Goal: Task Accomplishment & Management: Manage account settings

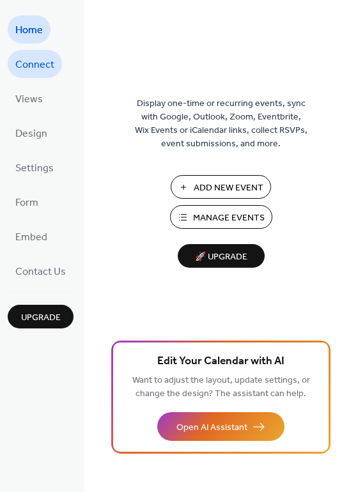
click at [47, 66] on span "Connect" at bounding box center [34, 65] width 39 height 20
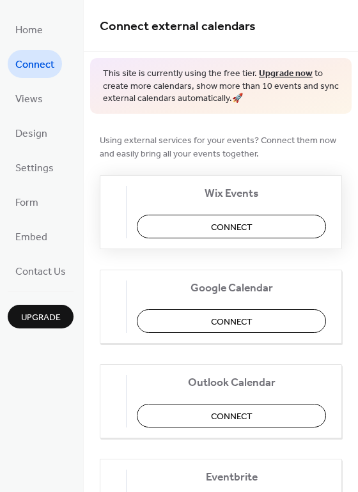
click at [271, 221] on button "Connect" at bounding box center [231, 227] width 189 height 24
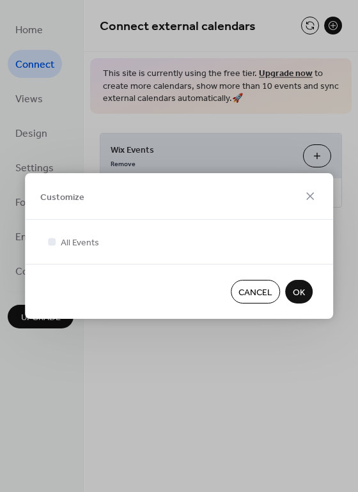
click at [296, 293] on span "OK" at bounding box center [299, 292] width 12 height 13
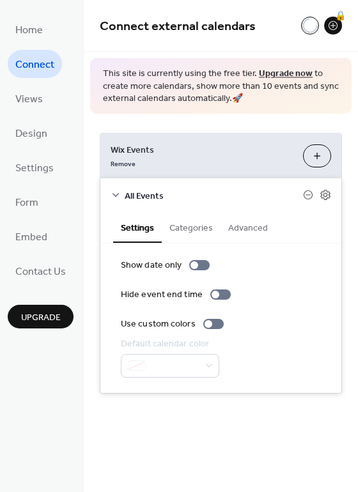
click at [204, 233] on button "Categories" at bounding box center [191, 226] width 59 height 29
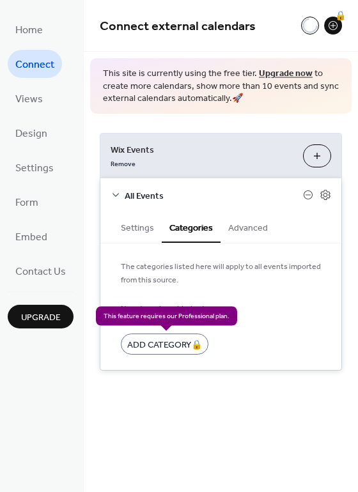
click at [158, 340] on div "Add Category 🔒" at bounding box center [165, 343] width 88 height 21
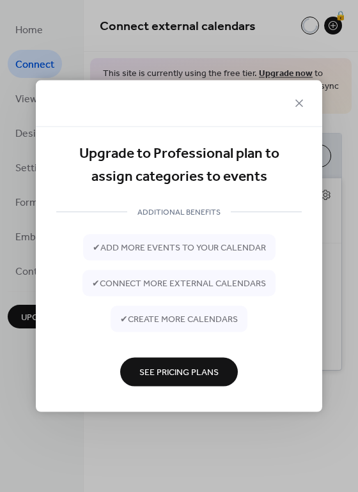
click at [300, 156] on div "Upgrade to Professional plan to assign categories to events" at bounding box center [178, 165] width 245 height 47
click at [305, 99] on icon at bounding box center [298, 103] width 15 height 15
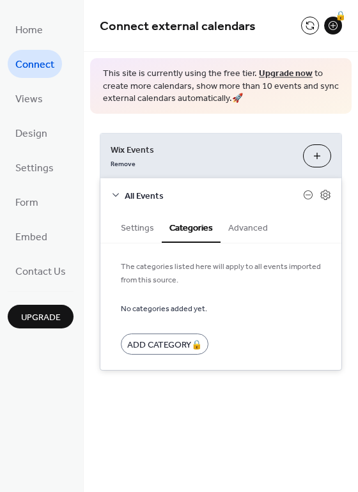
click at [250, 227] on button "Advanced" at bounding box center [247, 226] width 55 height 29
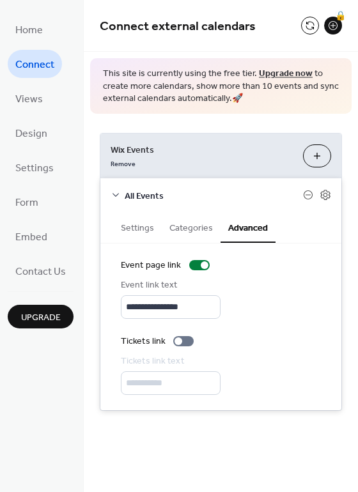
click at [123, 219] on button "Settings" at bounding box center [137, 226] width 49 height 29
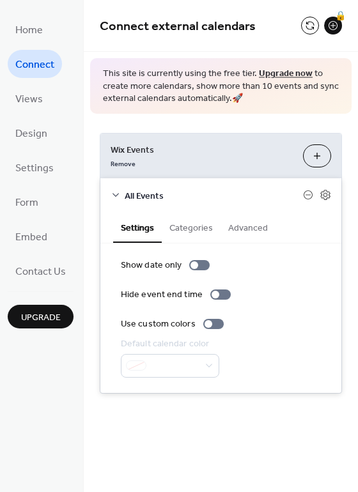
click at [146, 198] on span "All Events" at bounding box center [214, 195] width 178 height 13
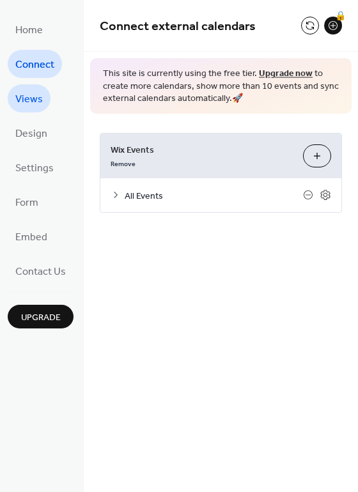
click at [24, 96] on span "Views" at bounding box center [28, 99] width 27 height 20
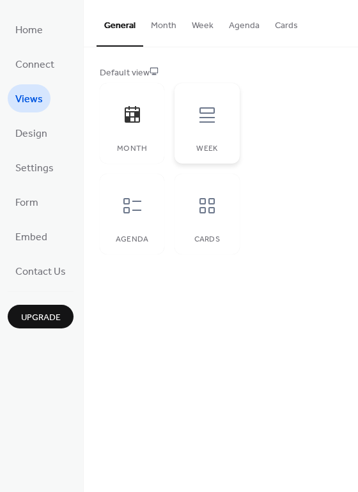
click at [215, 126] on div at bounding box center [207, 115] width 38 height 38
click at [213, 235] on div "Cards" at bounding box center [206, 239] width 39 height 9
click at [116, 201] on div at bounding box center [132, 206] width 38 height 38
click at [206, 122] on icon at bounding box center [206, 114] width 15 height 15
click at [141, 118] on icon at bounding box center [132, 115] width 20 height 20
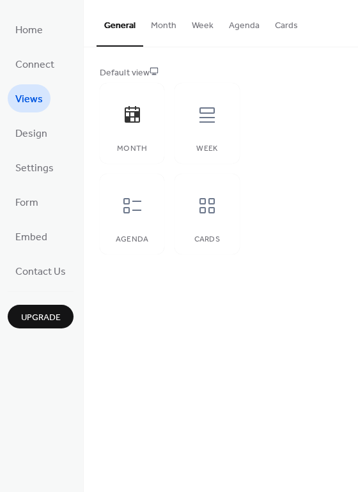
click at [241, 25] on button "Agenda" at bounding box center [244, 22] width 46 height 45
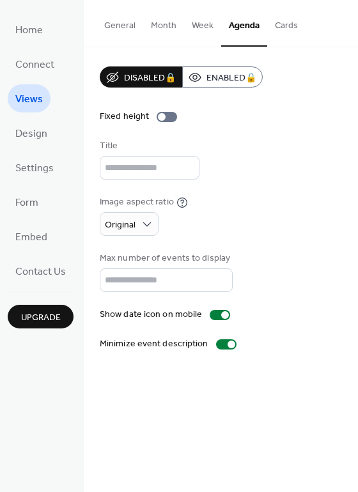
click at [174, 28] on button "Month" at bounding box center [163, 22] width 41 height 45
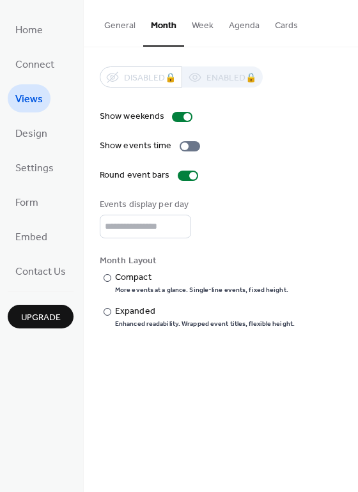
click at [200, 26] on button "Week" at bounding box center [202, 22] width 37 height 45
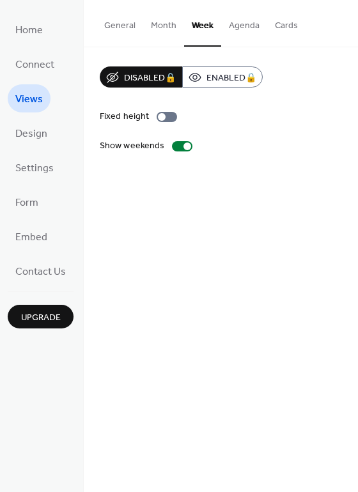
click at [223, 25] on button "Agenda" at bounding box center [244, 22] width 46 height 45
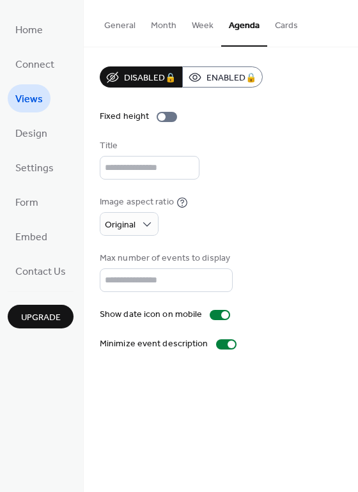
click at [253, 29] on button "Agenda" at bounding box center [244, 23] width 46 height 47
click at [275, 29] on button "Cards" at bounding box center [286, 22] width 38 height 45
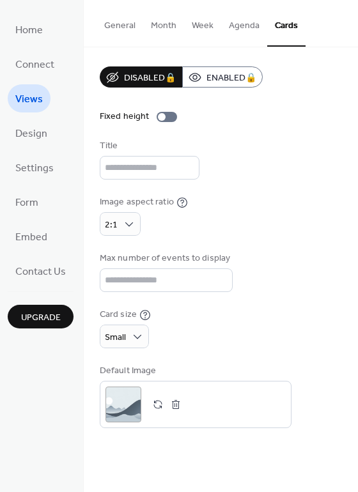
click at [161, 31] on button "Month" at bounding box center [163, 22] width 41 height 45
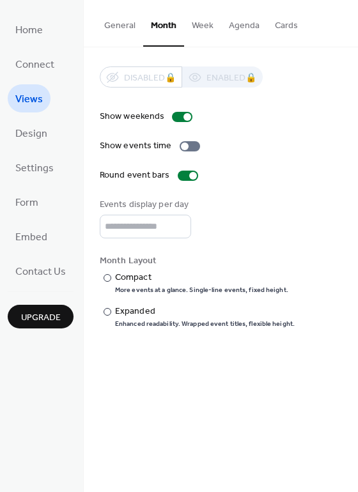
click at [128, 21] on button "General" at bounding box center [119, 22] width 47 height 45
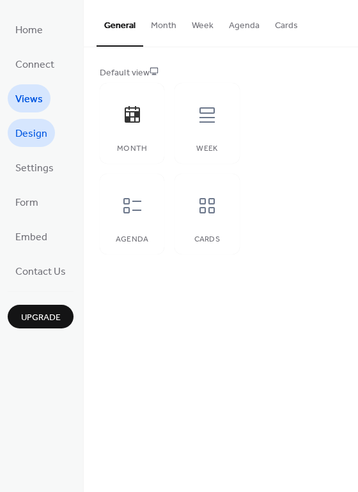
click at [39, 135] on span "Design" at bounding box center [31, 134] width 32 height 20
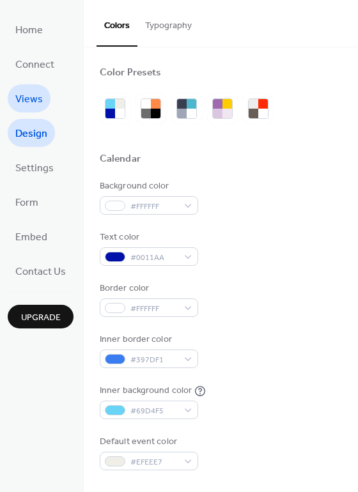
click at [33, 102] on span "Views" at bounding box center [28, 99] width 27 height 20
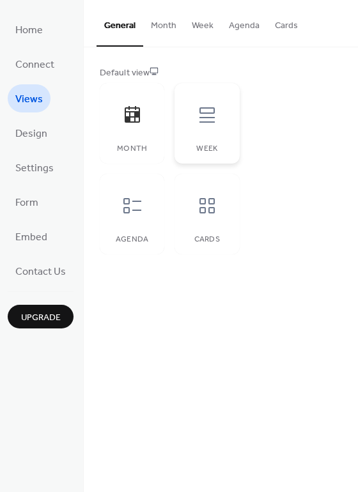
click at [208, 132] on div at bounding box center [207, 115] width 38 height 38
click at [147, 206] on div at bounding box center [132, 206] width 38 height 38
click at [47, 137] on link "Design" at bounding box center [31, 133] width 47 height 28
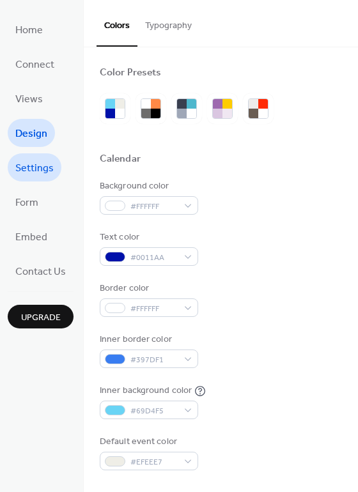
click at [21, 164] on span "Settings" at bounding box center [34, 168] width 38 height 20
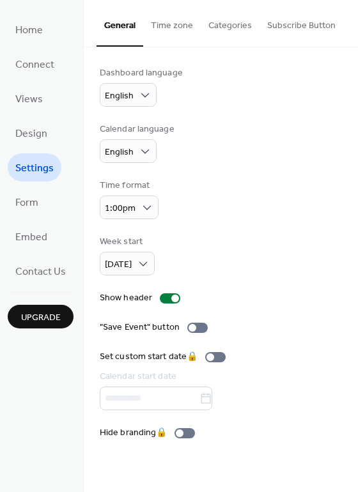
click at [250, 20] on button "Categories" at bounding box center [230, 22] width 59 height 45
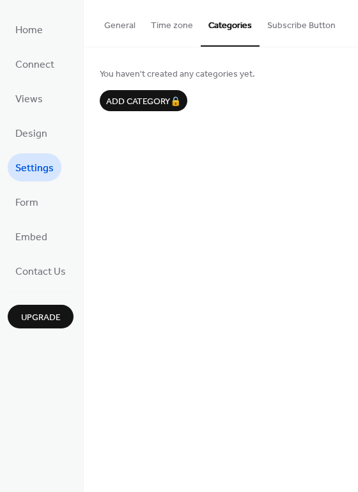
click at [309, 22] on button "Subscribe Button" at bounding box center [301, 22] width 84 height 45
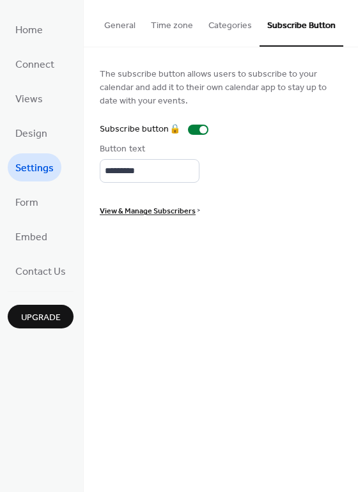
click at [141, 27] on button "General" at bounding box center [119, 22] width 47 height 45
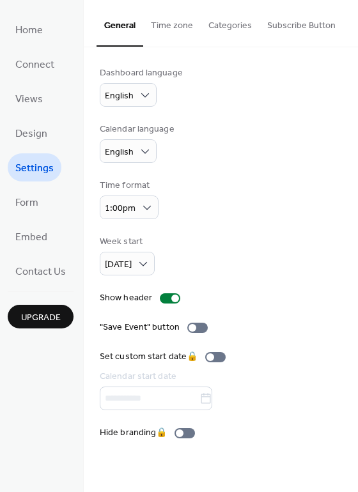
click at [34, 216] on ul "Home Connect Views Design Settings Form Embed Contact Us" at bounding box center [41, 150] width 66 height 270
click at [34, 209] on span "Form" at bounding box center [26, 203] width 23 height 20
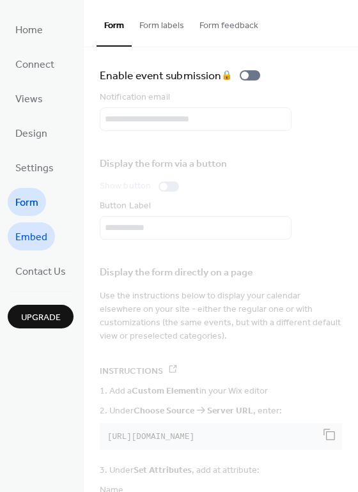
click at [32, 233] on span "Embed" at bounding box center [31, 237] width 32 height 20
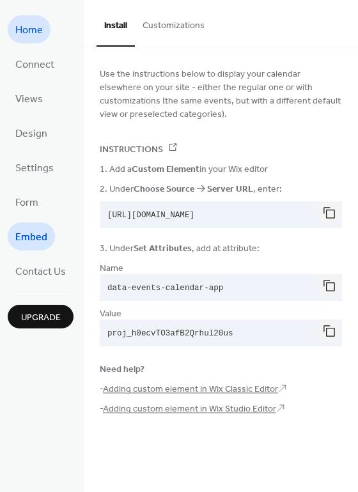
click at [34, 32] on span "Home" at bounding box center [28, 30] width 27 height 20
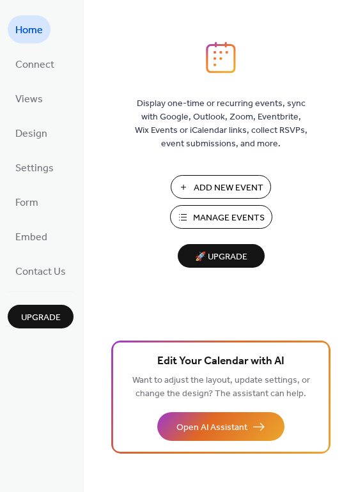
click at [61, 129] on ul "Home Connect Views Design Settings Form Embed Contact Us" at bounding box center [41, 150] width 66 height 270
click at [41, 134] on span "Design" at bounding box center [31, 134] width 32 height 20
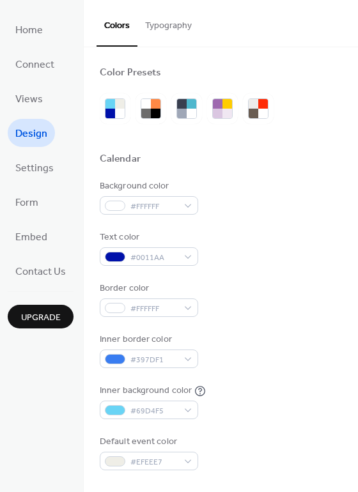
click at [161, 29] on button "Typography" at bounding box center [168, 22] width 62 height 45
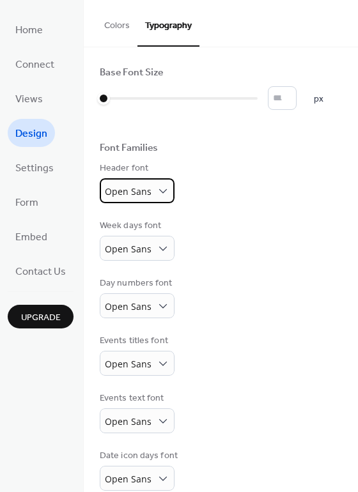
click at [147, 189] on span "Open Sans" at bounding box center [128, 191] width 47 height 12
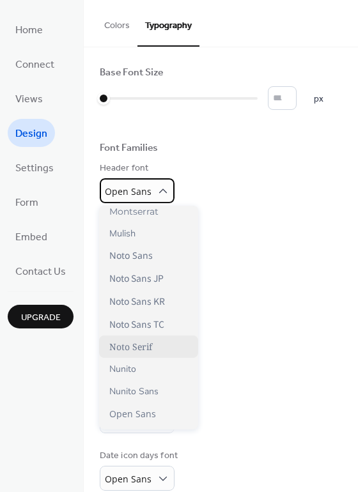
scroll to position [533, 0]
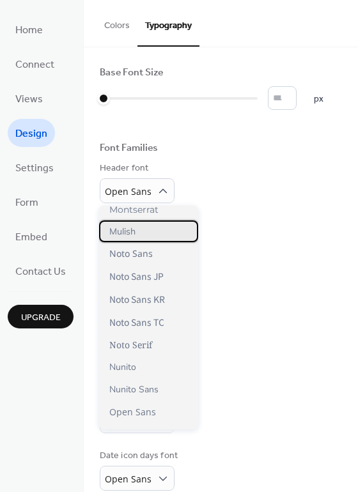
click at [146, 233] on div "Mulish" at bounding box center [148, 231] width 99 height 22
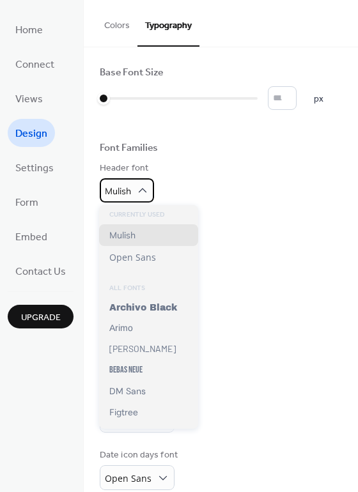
click at [136, 199] on div "Mulish" at bounding box center [127, 190] width 54 height 24
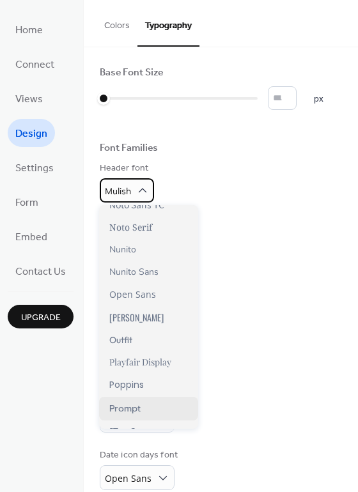
scroll to position [669, 0]
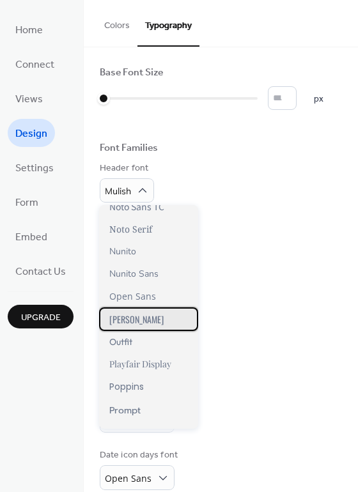
click at [149, 322] on div "Oswald" at bounding box center [148, 319] width 99 height 24
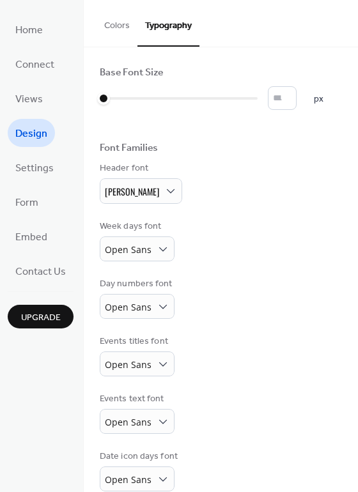
click at [132, 204] on div "Base Font Size * px Font Families Header font Oswald Week days font Open Sans D…" at bounding box center [221, 307] width 242 height 482
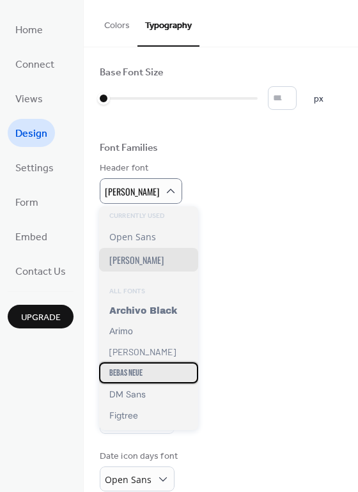
click at [135, 374] on span "Bebas Neue" at bounding box center [125, 372] width 33 height 11
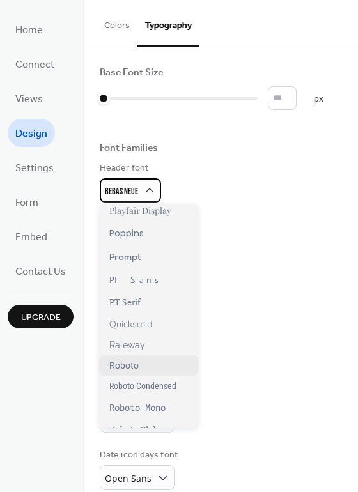
scroll to position [823, 0]
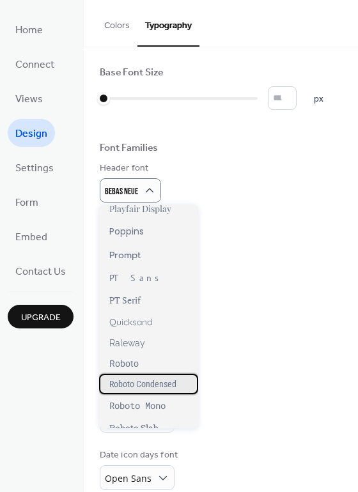
click at [139, 381] on div "Roboto Condensed" at bounding box center [148, 384] width 99 height 20
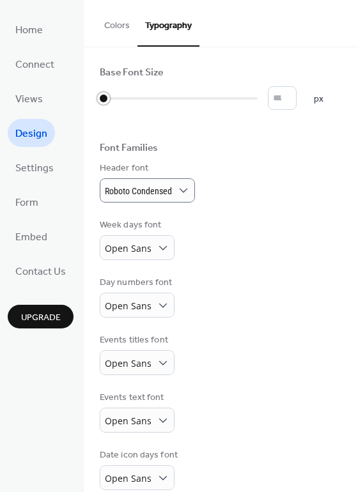
click at [106, 96] on div at bounding box center [103, 98] width 13 height 13
drag, startPoint x: 105, startPoint y: 98, endPoint x: 142, endPoint y: 102, distance: 36.7
click at [142, 102] on div at bounding box center [141, 98] width 13 height 13
type input "**"
drag, startPoint x: 142, startPoint y: 95, endPoint x: 163, endPoint y: 97, distance: 21.2
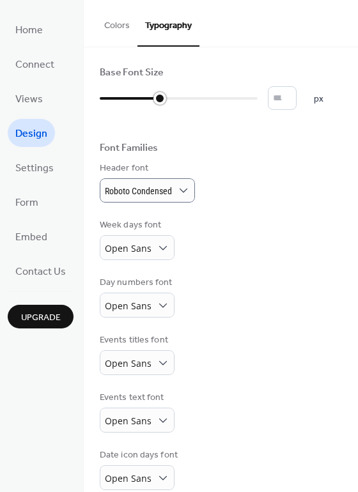
click at [163, 97] on div at bounding box center [159, 98] width 13 height 13
click at [121, 242] on span "Open Sans" at bounding box center [128, 248] width 47 height 12
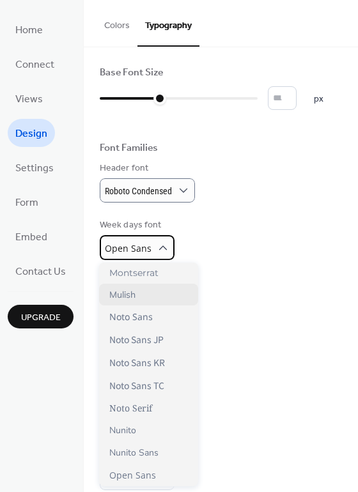
scroll to position [549, 0]
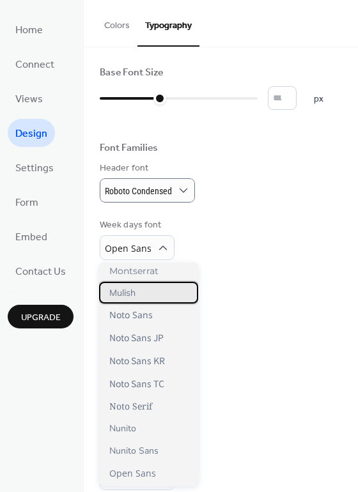
click at [139, 294] on div "Mulish" at bounding box center [148, 293] width 99 height 22
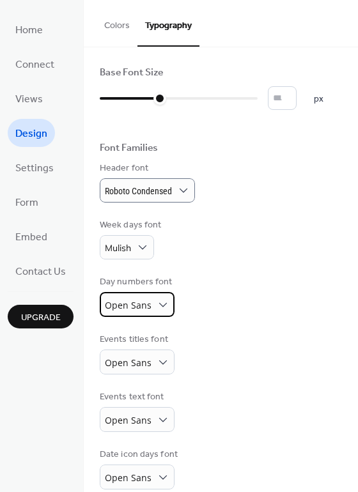
click at [149, 305] on div "Open Sans" at bounding box center [137, 304] width 75 height 25
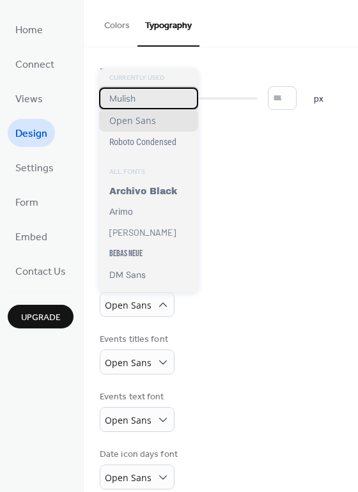
click at [151, 103] on div "Mulish" at bounding box center [148, 99] width 99 height 22
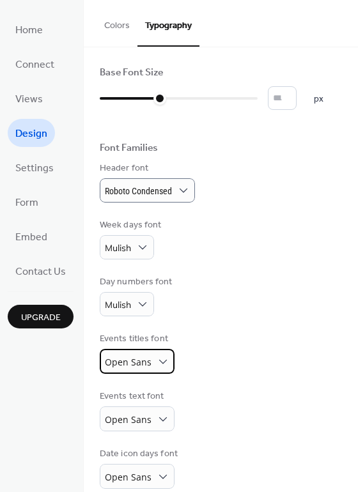
click at [142, 359] on span "Open Sans" at bounding box center [128, 362] width 47 height 12
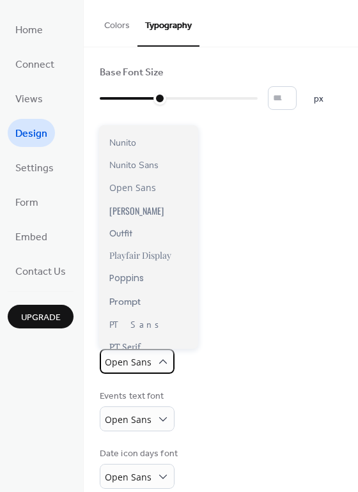
scroll to position [718, 0]
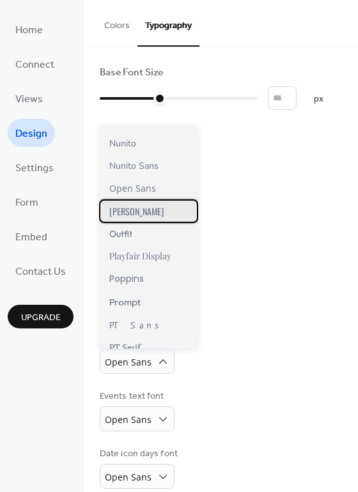
click at [145, 206] on div "Oswald" at bounding box center [148, 211] width 99 height 24
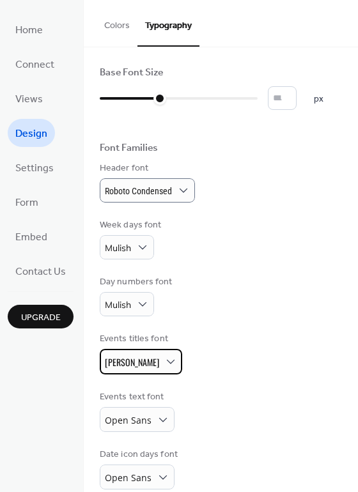
click at [130, 360] on div "Oswald" at bounding box center [141, 362] width 82 height 26
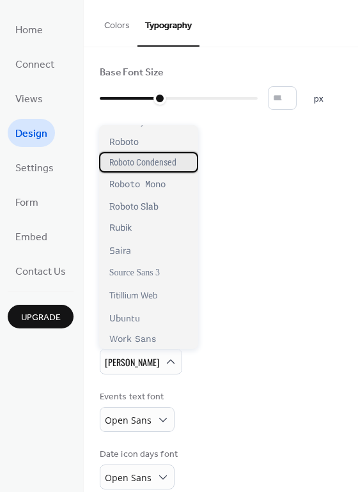
scroll to position [1014, 0]
click at [169, 162] on span "Roboto Condensed" at bounding box center [142, 162] width 67 height 10
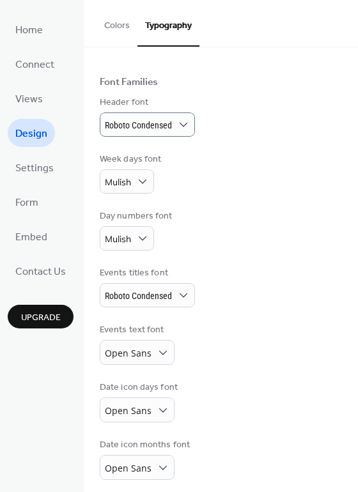
scroll to position [67, 0]
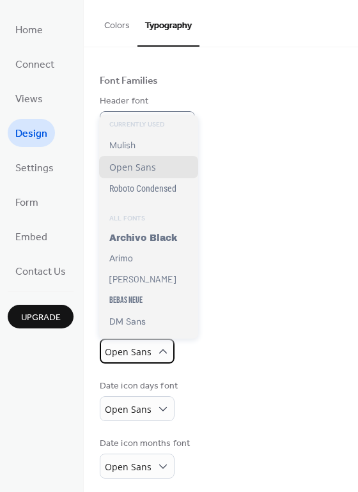
click at [152, 350] on div "Open Sans" at bounding box center [137, 351] width 75 height 25
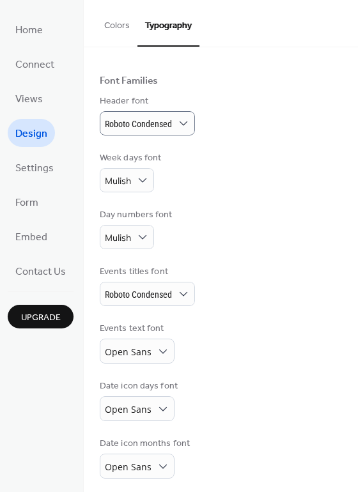
click at [190, 353] on div "Events text font Open Sans" at bounding box center [221, 343] width 242 height 42
click at [145, 361] on span "Open Sans" at bounding box center [128, 352] width 47 height 17
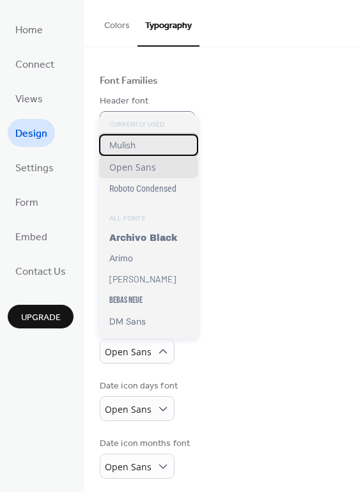
click at [158, 148] on div "Mulish" at bounding box center [148, 145] width 99 height 22
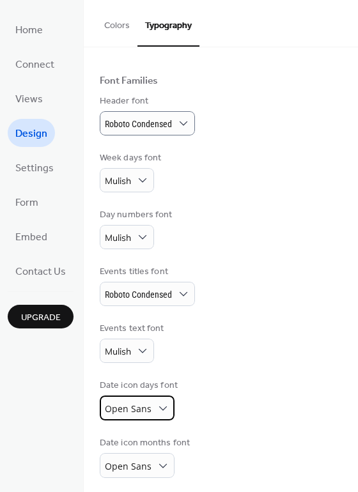
click at [142, 398] on div "Open Sans" at bounding box center [137, 407] width 75 height 25
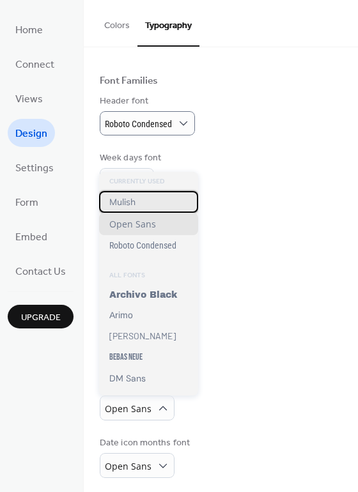
click at [151, 204] on div "Mulish" at bounding box center [148, 202] width 99 height 22
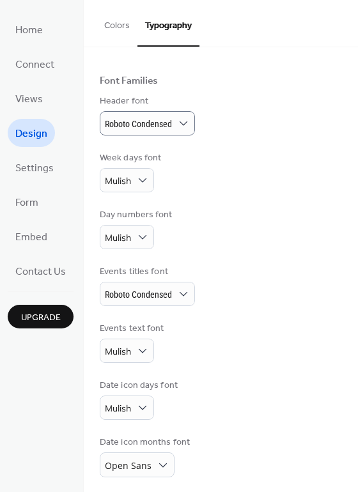
scroll to position [72, 0]
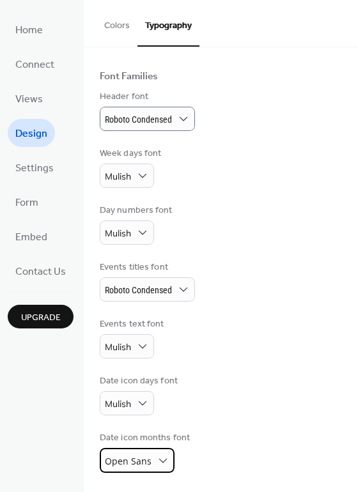
click at [125, 457] on span "Open Sans" at bounding box center [128, 461] width 47 height 12
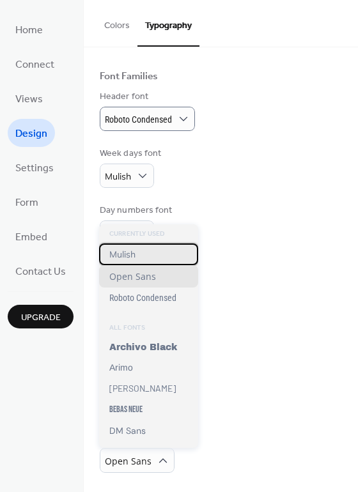
click at [140, 257] on div "Mulish" at bounding box center [148, 254] width 99 height 22
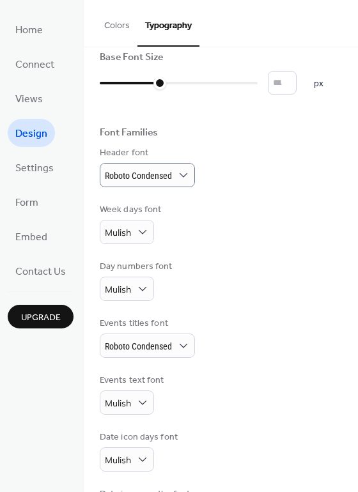
scroll to position [0, 0]
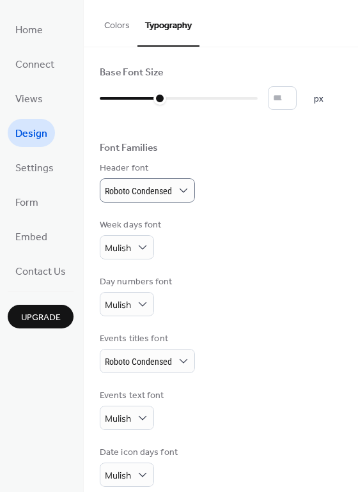
click at [134, 46] on div "Colors Typography Color Presets Calendar Background color #FFFFFF Text color #0…" at bounding box center [221, 246] width 274 height 492
click at [125, 31] on button "Colors" at bounding box center [116, 22] width 41 height 45
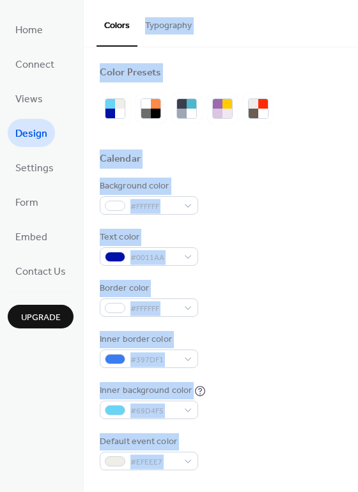
click at [251, 260] on div "Text color #0011AA" at bounding box center [221, 248] width 242 height 35
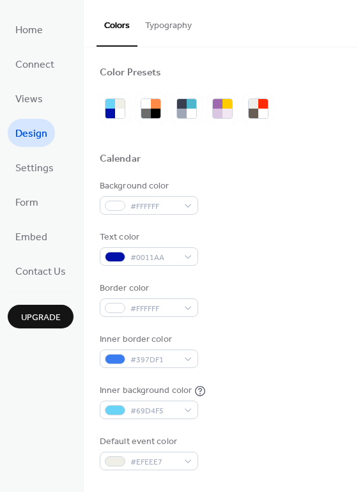
click at [185, 195] on div "Background color #FFFFFF" at bounding box center [149, 196] width 98 height 35
click at [183, 201] on div "#FFFFFF" at bounding box center [149, 205] width 98 height 19
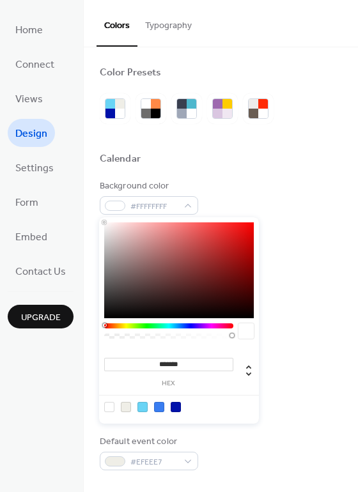
type input "***"
drag, startPoint x: 231, startPoint y: 335, endPoint x: 107, endPoint y: 335, distance: 124.6
click at [133, 335] on div at bounding box center [135, 335] width 4 height 4
drag, startPoint x: 107, startPoint y: 335, endPoint x: 93, endPoint y: 333, distance: 13.6
click at [93, 333] on body "Home Connect Views Design Settings Form Embed Contact Us Upgrade Design Upgrade…" at bounding box center [179, 246] width 358 height 492
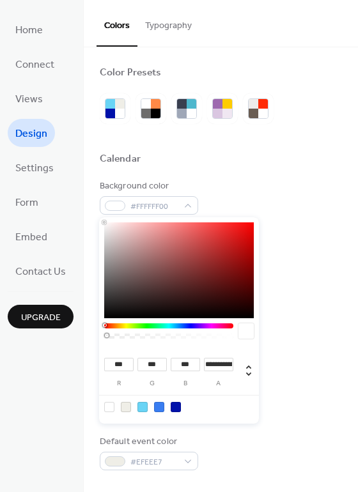
click at [115, 334] on div at bounding box center [168, 335] width 125 height 5
click at [133, 336] on div at bounding box center [168, 335] width 125 height 5
click at [151, 337] on div at bounding box center [168, 335] width 125 height 5
click at [162, 337] on div at bounding box center [168, 335] width 125 height 5
type input "**********"
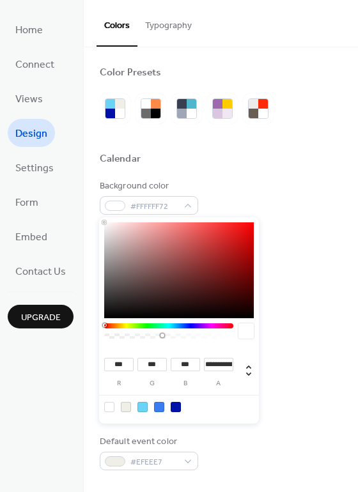
click at [174, 335] on div at bounding box center [168, 335] width 125 height 5
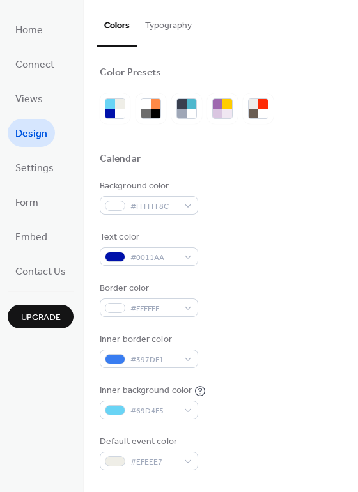
click at [274, 180] on div "Background color #FFFFFF8C" at bounding box center [221, 196] width 242 height 35
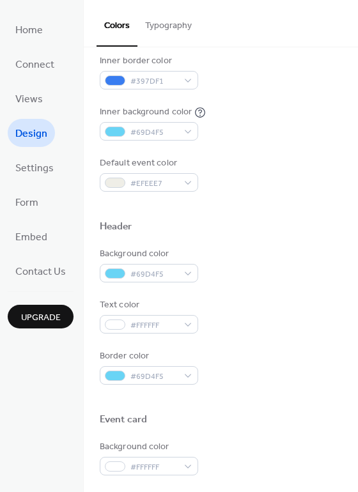
scroll to position [275, 0]
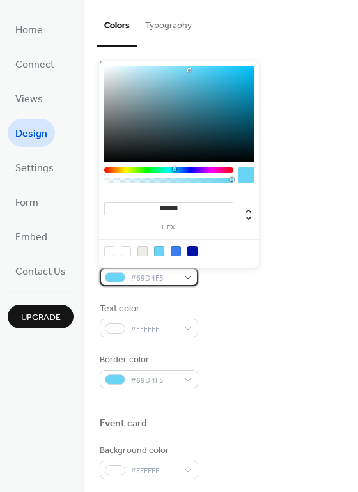
click at [158, 280] on span "#69D4F5" at bounding box center [153, 277] width 47 height 13
click at [191, 249] on div at bounding box center [192, 251] width 10 height 10
type input "*******"
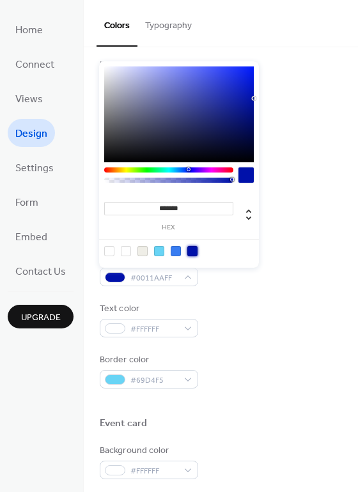
click at [229, 314] on div "Text color #FFFFFF" at bounding box center [221, 319] width 242 height 35
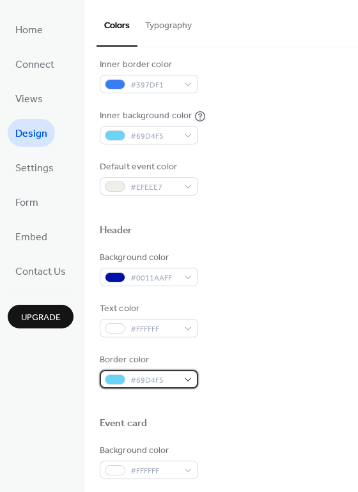
click at [141, 381] on span "#69D4F5" at bounding box center [153, 380] width 47 height 13
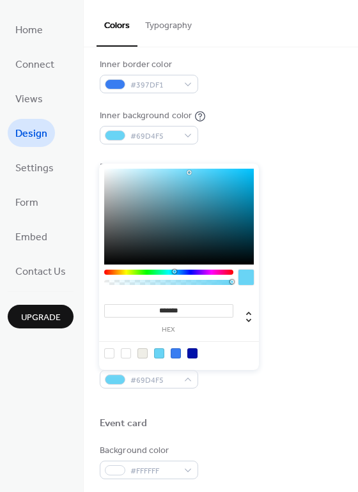
click at [105, 283] on div at bounding box center [168, 282] width 129 height 5
type input "***"
click at [107, 280] on div at bounding box center [168, 282] width 125 height 5
type input "*"
drag, startPoint x: 106, startPoint y: 281, endPoint x: 79, endPoint y: 280, distance: 26.8
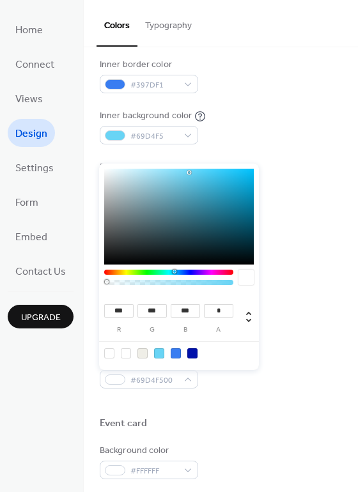
click at [79, 280] on body "Home Connect Views Design Settings Form Embed Contact Us Upgrade Design Upgrade…" at bounding box center [179, 246] width 358 height 492
click at [194, 354] on div at bounding box center [192, 353] width 10 height 10
type input "*"
type input "**"
type input "***"
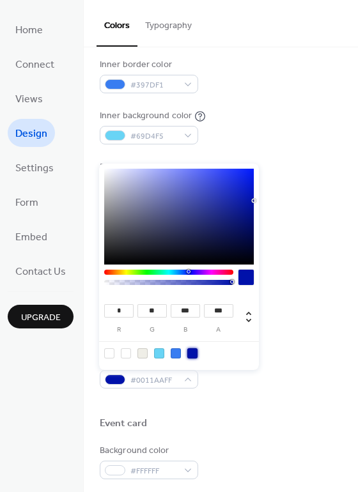
click at [130, 284] on div at bounding box center [168, 282] width 125 height 5
drag, startPoint x: 137, startPoint y: 285, endPoint x: 290, endPoint y: 308, distance: 154.4
click at [290, 308] on body "Home Connect Views Design Settings Form Embed Contact Us Upgrade Design Upgrade…" at bounding box center [179, 246] width 358 height 492
click at [195, 287] on div at bounding box center [168, 281] width 129 height 22
type input "**********"
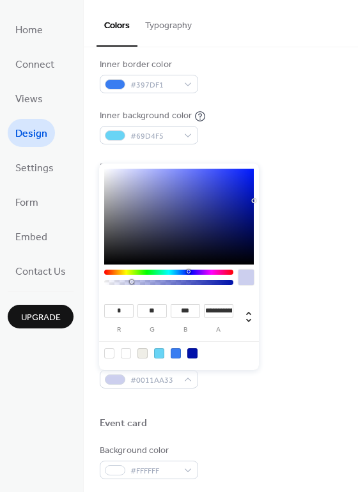
click at [198, 283] on div at bounding box center [168, 282] width 125 height 5
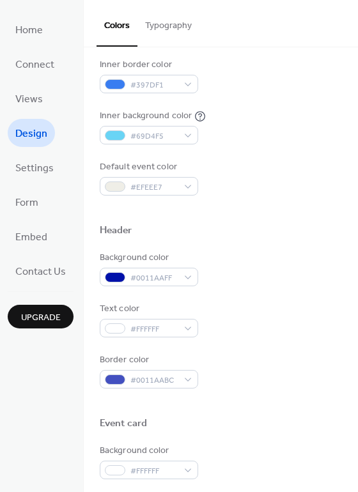
click at [302, 288] on div "Background color #0011AAFF Text color #FFFFFF Border color #0011AABC" at bounding box center [221, 319] width 242 height 137
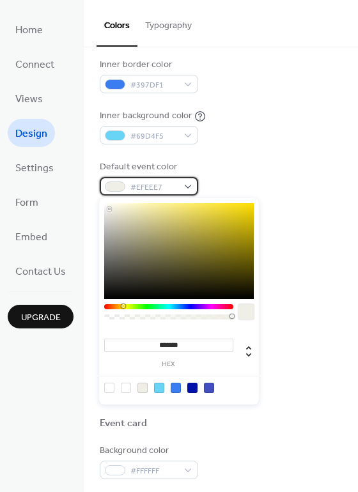
click at [167, 186] on span "#EFEEE7" at bounding box center [153, 187] width 47 height 13
click at [133, 199] on div "******* hex" at bounding box center [179, 301] width 160 height 206
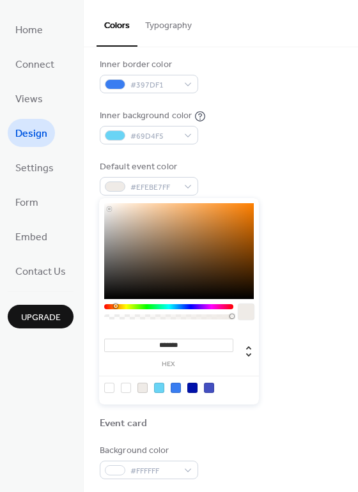
drag, startPoint x: 123, startPoint y: 305, endPoint x: 114, endPoint y: 305, distance: 9.6
click at [114, 305] on div at bounding box center [116, 306] width 4 height 4
click at [108, 307] on div at bounding box center [168, 306] width 129 height 5
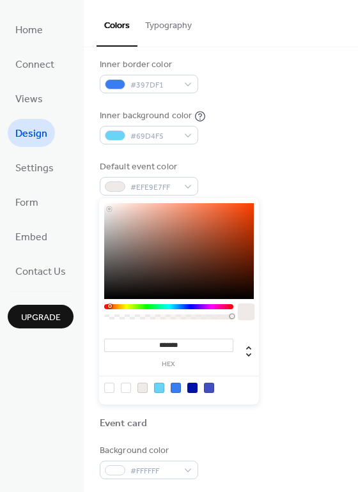
click at [109, 307] on div at bounding box center [110, 306] width 4 height 4
click at [114, 206] on div at bounding box center [178, 251] width 149 height 96
click at [116, 206] on div at bounding box center [178, 251] width 149 height 96
click at [119, 204] on div at bounding box center [178, 251] width 149 height 96
click at [123, 204] on div at bounding box center [178, 251] width 149 height 96
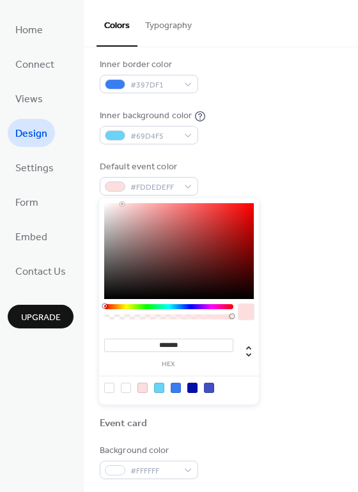
click at [104, 306] on div at bounding box center [105, 306] width 4 height 4
click at [123, 213] on div at bounding box center [178, 251] width 149 height 96
type input "*******"
click at [123, 208] on div at bounding box center [178, 251] width 149 height 96
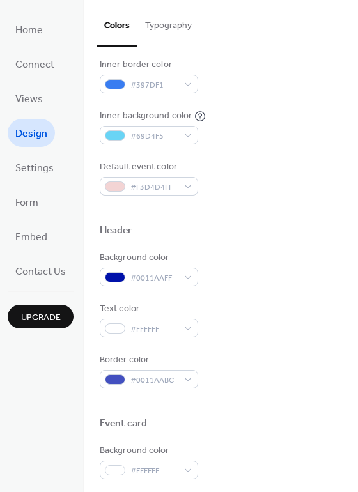
click at [287, 157] on div "Background color #FFFFFF8C Text color #0011AA Border color #FFFFFF Inner border…" at bounding box center [221, 50] width 242 height 291
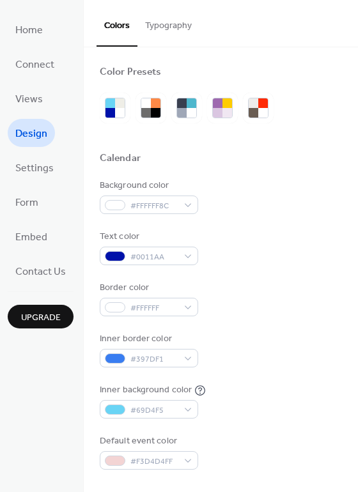
scroll to position [0, 0]
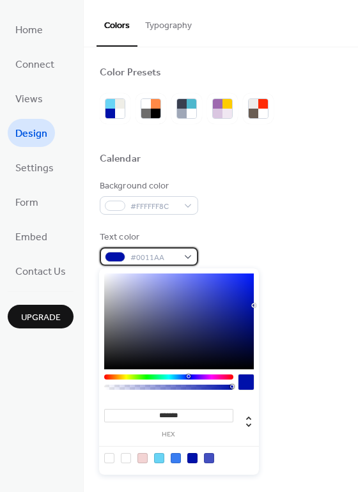
click at [153, 252] on span "#0011AA" at bounding box center [153, 257] width 47 height 13
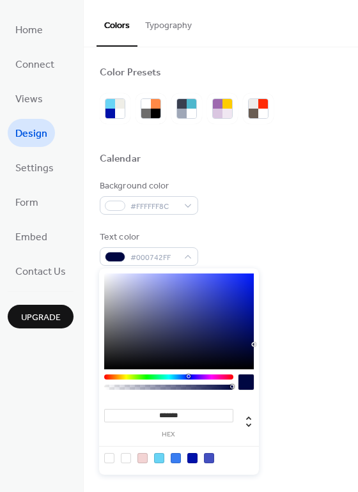
type input "*******"
drag, startPoint x: 249, startPoint y: 335, endPoint x: 256, endPoint y: 333, distance: 6.7
click at [254, 333] on div at bounding box center [178, 321] width 149 height 96
click at [307, 249] on div "Text color #000A5FFF" at bounding box center [221, 248] width 242 height 35
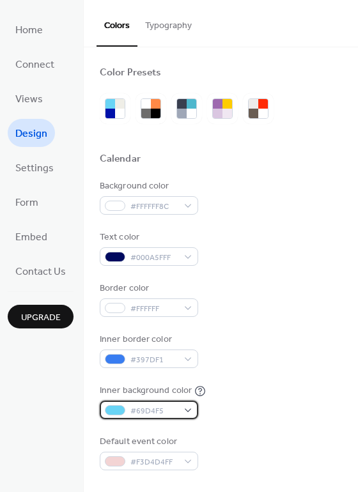
click at [160, 406] on span "#69D4F5" at bounding box center [153, 410] width 47 height 13
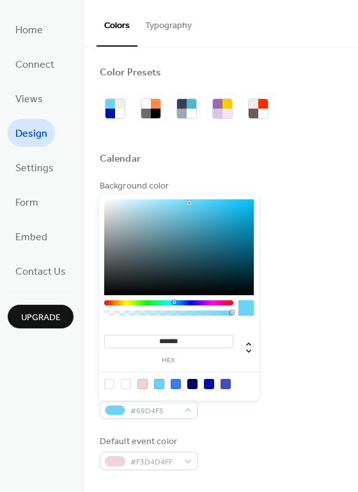
click at [294, 294] on div "Border color #FFFFFF" at bounding box center [221, 299] width 242 height 35
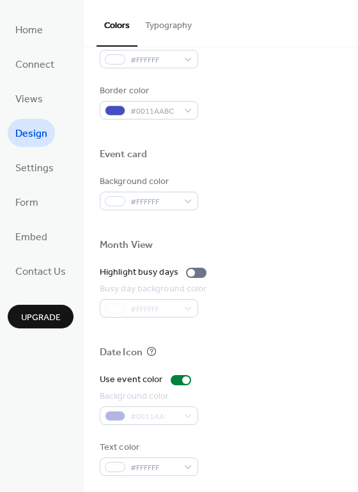
scroll to position [547, 0]
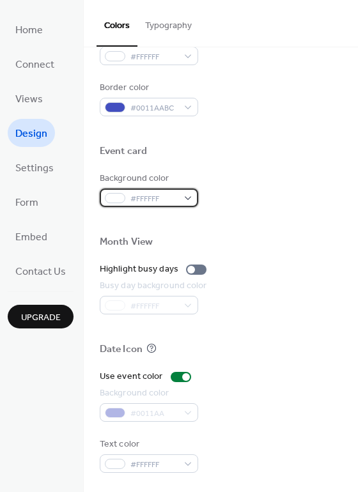
click at [168, 194] on span "#FFFFFF" at bounding box center [153, 198] width 47 height 13
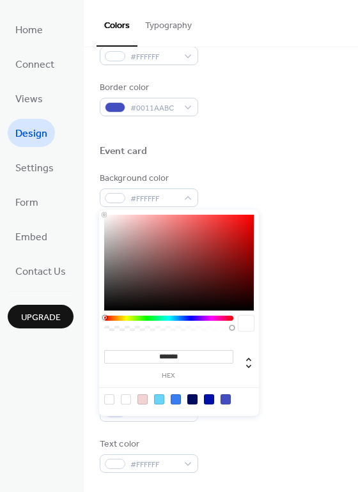
type input "***"
click at [155, 326] on div at bounding box center [168, 328] width 125 height 5
type input "**********"
click at [174, 326] on div at bounding box center [168, 328] width 125 height 5
click at [319, 330] on div at bounding box center [221, 328] width 242 height 29
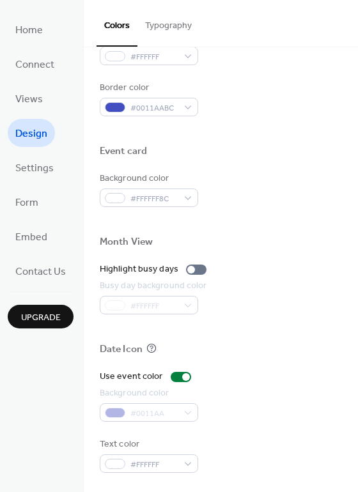
click at [157, 418] on div "#0011AA" at bounding box center [149, 412] width 98 height 19
click at [165, 411] on div "#0011AA" at bounding box center [149, 412] width 98 height 19
click at [153, 376] on div "Use event color" at bounding box center [131, 376] width 63 height 13
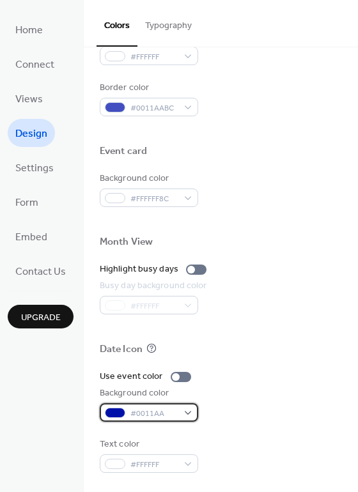
click at [124, 411] on div at bounding box center [115, 413] width 20 height 10
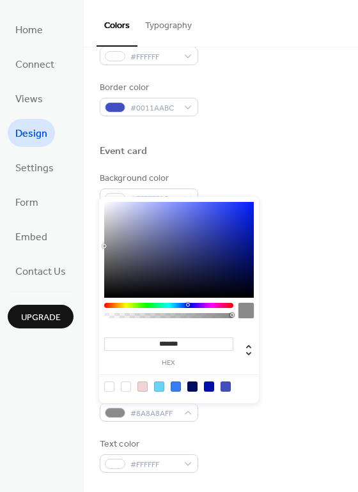
drag, startPoint x: 227, startPoint y: 249, endPoint x: 102, endPoint y: 240, distance: 125.5
click at [95, 244] on body "Home Connect Views Design Settings Form Embed Contact Us Upgrade Design Upgrade…" at bounding box center [179, 246] width 358 height 492
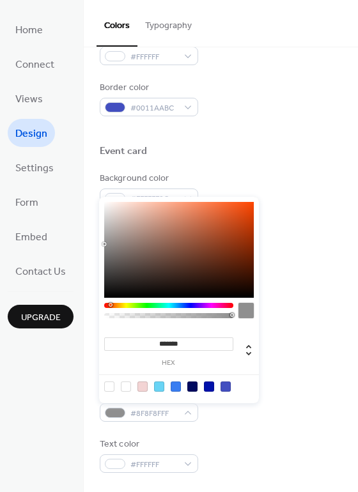
drag, startPoint x: 143, startPoint y: 309, endPoint x: 82, endPoint y: 300, distance: 62.0
click at [82, 300] on body "Home Connect Views Design Settings Form Embed Contact Us Upgrade Design Upgrade…" at bounding box center [179, 246] width 358 height 492
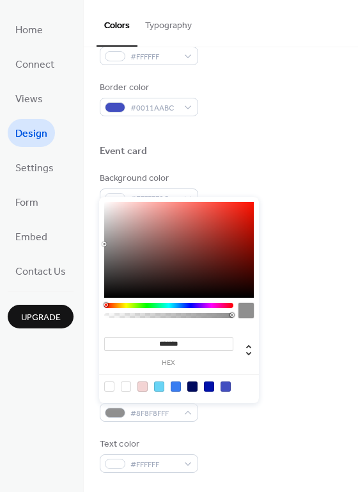
drag, startPoint x: 111, startPoint y: 306, endPoint x: 89, endPoint y: 306, distance: 21.7
click at [89, 306] on body "Home Connect Views Design Settings Form Embed Contact Us Upgrade Design Upgrade…" at bounding box center [179, 246] width 358 height 492
drag, startPoint x: 210, startPoint y: 242, endPoint x: 250, endPoint y: 238, distance: 39.8
click at [250, 238] on div at bounding box center [178, 250] width 149 height 96
click at [208, 320] on div at bounding box center [168, 314] width 129 height 22
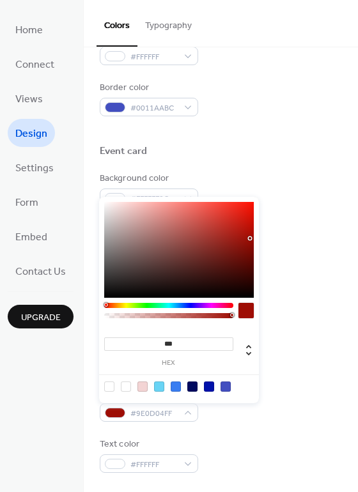
click at [211, 316] on div at bounding box center [168, 315] width 125 height 5
type input "***"
type input "**"
type input "*"
click at [247, 228] on div at bounding box center [178, 250] width 149 height 96
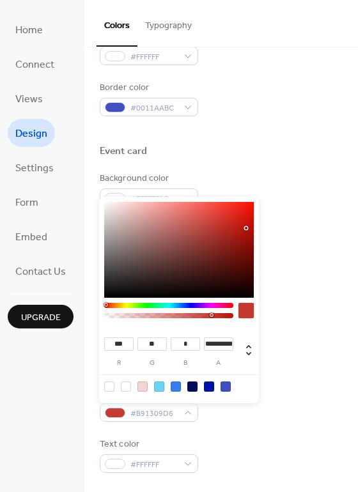
type input "***"
type input "**"
type input "*"
click at [248, 224] on div at bounding box center [178, 250] width 149 height 96
type input "*"
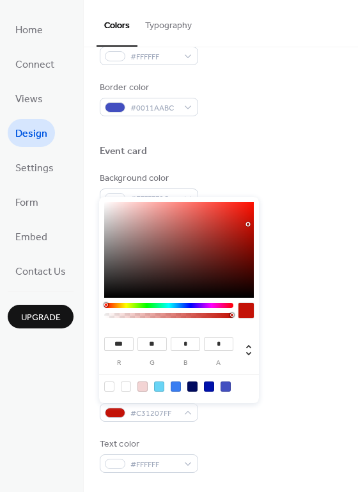
drag, startPoint x: 219, startPoint y: 317, endPoint x: 239, endPoint y: 317, distance: 19.8
click at [239, 317] on div at bounding box center [178, 314] width 149 height 22
click at [291, 258] on div at bounding box center [221, 257] width 242 height 10
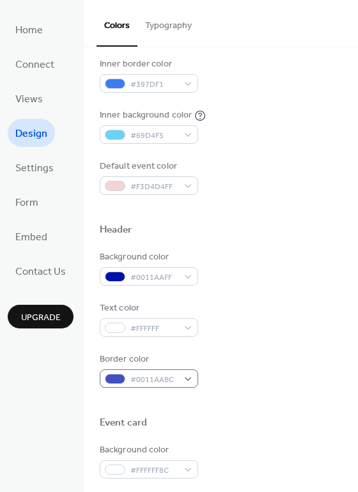
scroll to position [275, 0]
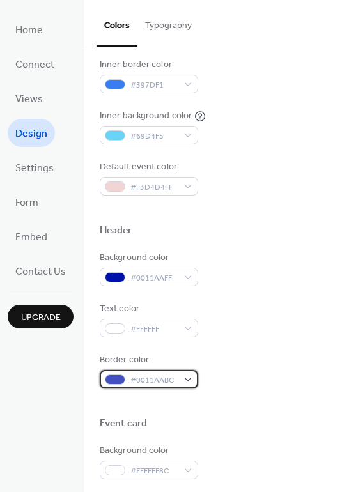
click at [181, 384] on div "#0011AABC" at bounding box center [149, 379] width 98 height 19
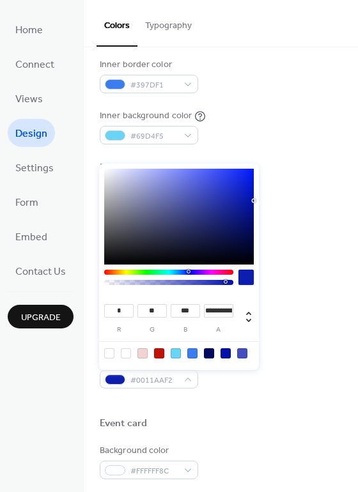
type input "*"
drag, startPoint x: 220, startPoint y: 282, endPoint x: 247, endPoint y: 282, distance: 26.8
click at [247, 282] on div at bounding box center [178, 281] width 149 height 22
type input "*"
type input "**"
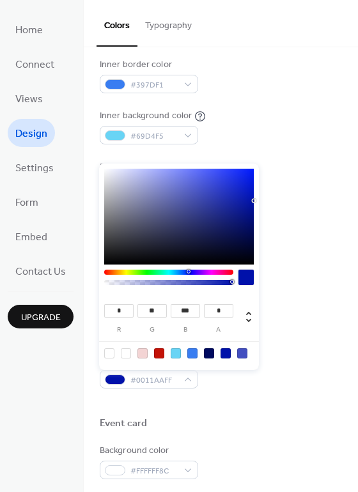
type input "***"
type input "*"
type input "**"
type input "***"
type input "*"
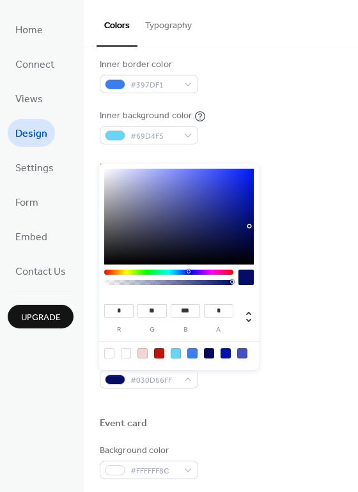
type input "***"
type input "*"
type input "**"
type input "***"
type input "*"
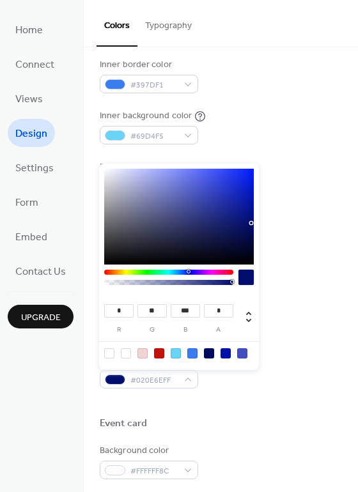
type input "***"
drag, startPoint x: 248, startPoint y: 226, endPoint x: 255, endPoint y: 220, distance: 9.5
click at [254, 220] on div at bounding box center [178, 217] width 149 height 96
type input "*"
type input "**"
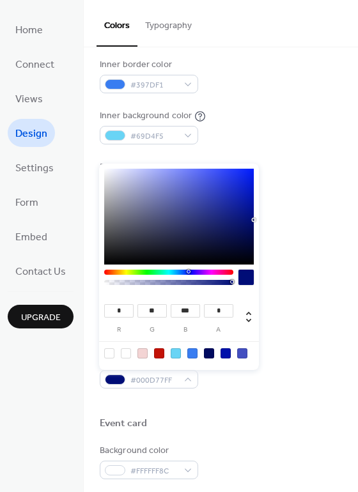
type input "***"
click at [249, 225] on div at bounding box center [178, 217] width 149 height 96
click at [271, 152] on div "Background color #FFFFFF8C Text color #000A5FFF Border color #FFFFFF Inner bord…" at bounding box center [221, 50] width 242 height 291
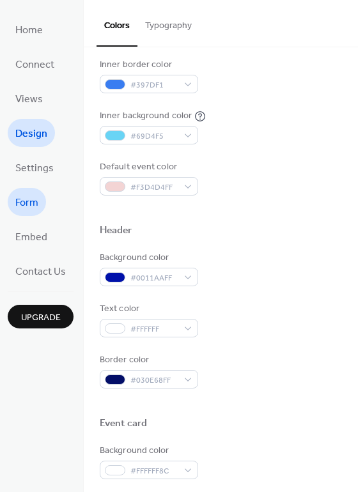
click at [40, 199] on link "Form" at bounding box center [27, 202] width 38 height 28
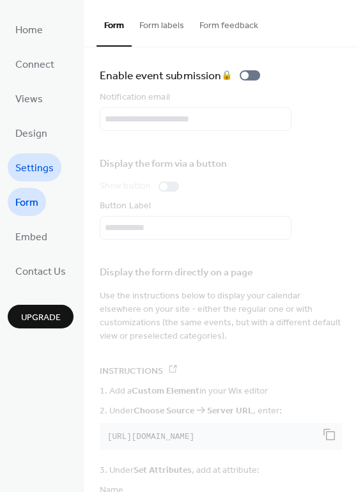
click at [46, 157] on link "Settings" at bounding box center [35, 167] width 54 height 28
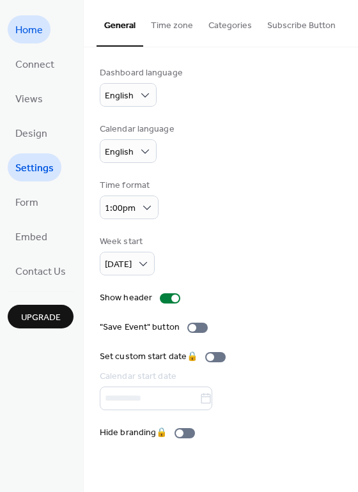
click at [24, 20] on span "Home" at bounding box center [28, 30] width 27 height 20
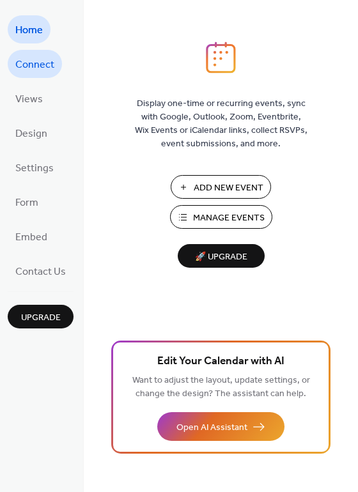
click at [21, 66] on span "Connect" at bounding box center [34, 65] width 39 height 20
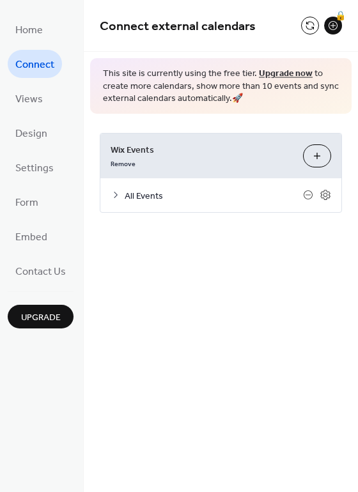
click at [125, 191] on span "All Events" at bounding box center [214, 195] width 178 height 13
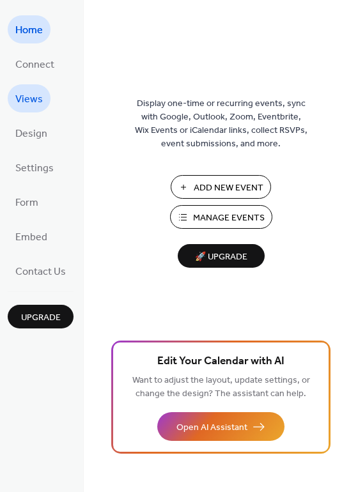
click at [27, 97] on span "Views" at bounding box center [28, 99] width 27 height 20
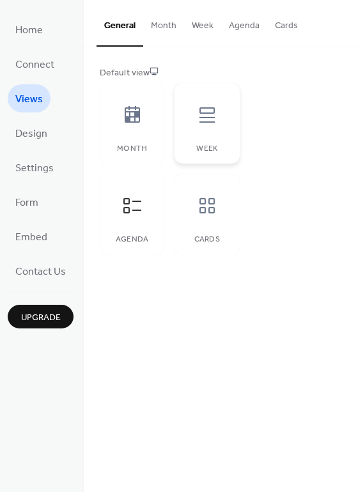
click at [201, 125] on div at bounding box center [207, 115] width 38 height 38
click at [205, 188] on div at bounding box center [207, 206] width 38 height 38
click at [141, 216] on div at bounding box center [132, 206] width 38 height 38
click at [27, 130] on span "Design" at bounding box center [31, 134] width 32 height 20
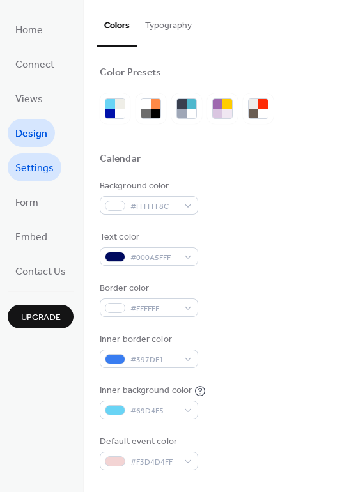
click at [38, 167] on span "Settings" at bounding box center [34, 168] width 38 height 20
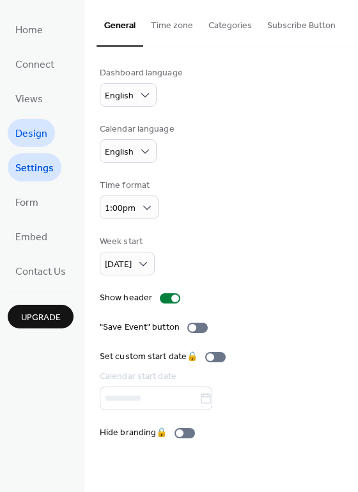
click at [38, 126] on span "Design" at bounding box center [31, 134] width 32 height 20
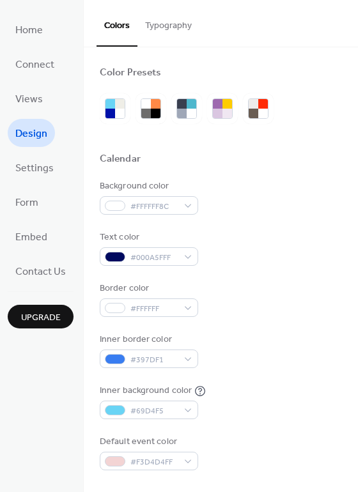
click at [160, 23] on button "Typography" at bounding box center [168, 22] width 62 height 45
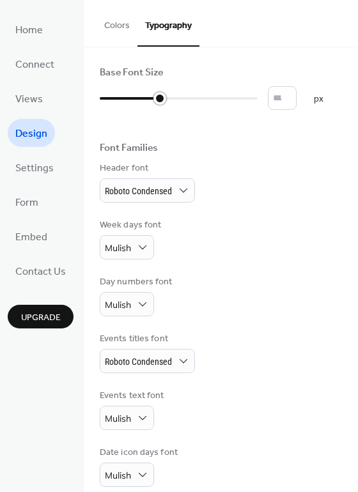
type input "*"
click at [125, 101] on div at bounding box center [130, 98] width 60 height 20
click at [111, 97] on div at bounding box center [111, 98] width 22 height 3
click at [112, 97] on div at bounding box center [111, 98] width 22 height 3
click at [109, 98] on div at bounding box center [111, 98] width 22 height 3
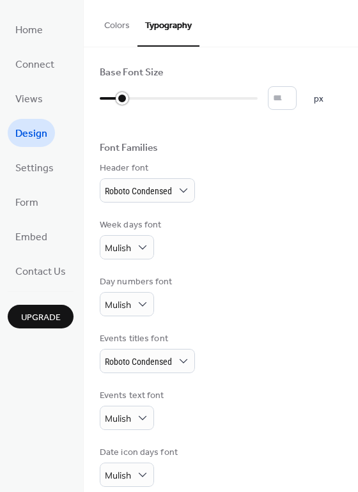
click at [112, 99] on div at bounding box center [111, 98] width 22 height 20
click at [130, 33] on button "Colors" at bounding box center [116, 22] width 41 height 45
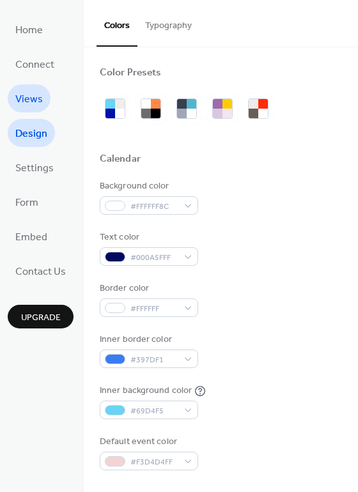
click at [28, 96] on span "Views" at bounding box center [28, 99] width 27 height 20
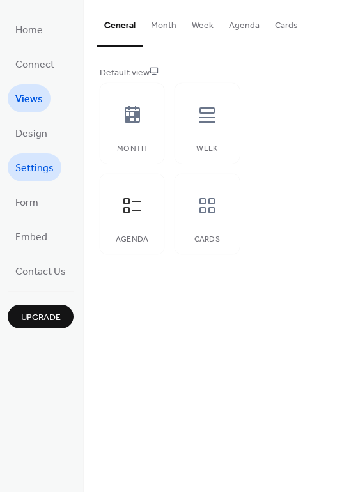
click at [24, 161] on span "Settings" at bounding box center [34, 168] width 38 height 20
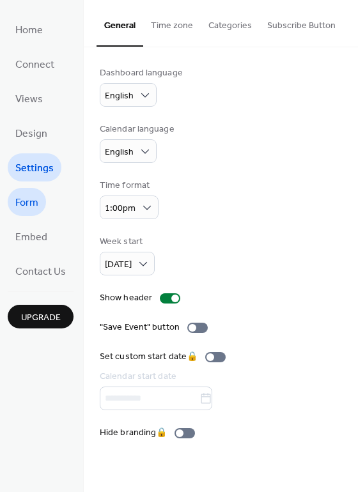
click at [26, 192] on link "Form" at bounding box center [27, 202] width 38 height 28
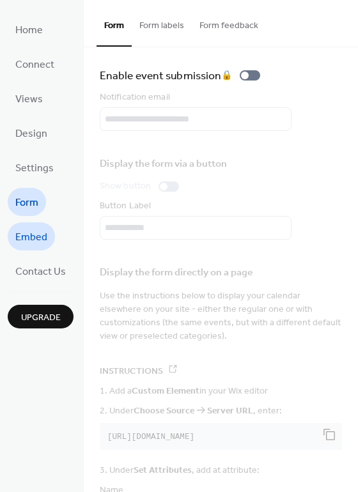
click at [28, 231] on span "Embed" at bounding box center [31, 237] width 32 height 20
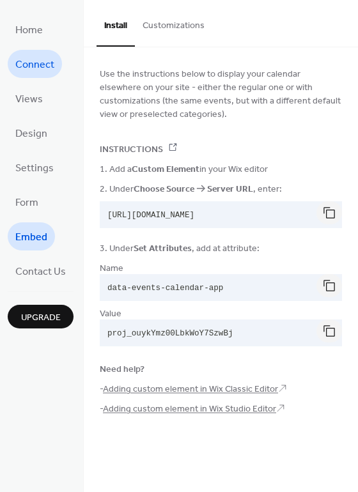
click at [35, 60] on span "Connect" at bounding box center [34, 65] width 39 height 20
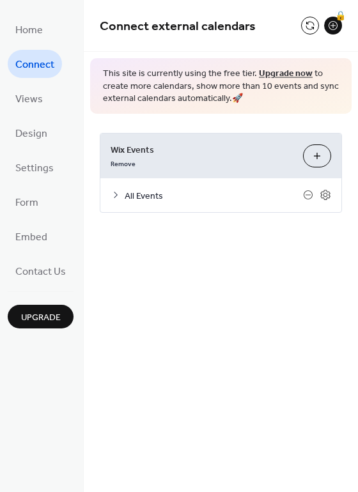
click at [118, 206] on div "All Events" at bounding box center [220, 195] width 241 height 34
click at [121, 198] on div "All Events" at bounding box center [220, 195] width 241 height 34
click at [112, 199] on icon at bounding box center [116, 195] width 10 height 10
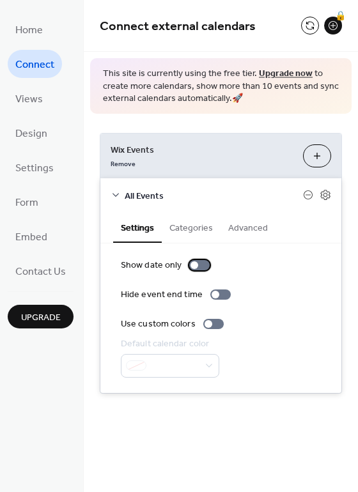
click at [195, 260] on div at bounding box center [199, 265] width 20 height 10
click at [199, 256] on div "Show date only Hide event end time Use custom colors Default calendar color" at bounding box center [220, 317] width 241 height 149
click at [201, 267] on div at bounding box center [205, 265] width 8 height 8
click at [199, 267] on div at bounding box center [199, 265] width 20 height 10
click at [196, 231] on button "Categories" at bounding box center [191, 226] width 59 height 29
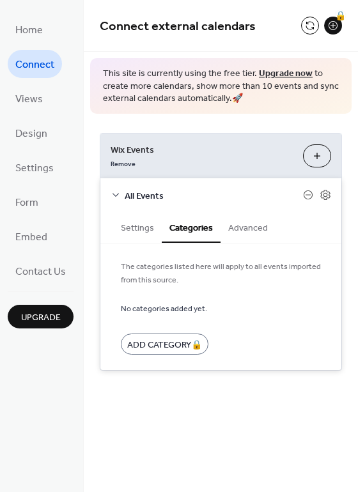
click at [144, 226] on button "Settings" at bounding box center [137, 226] width 49 height 29
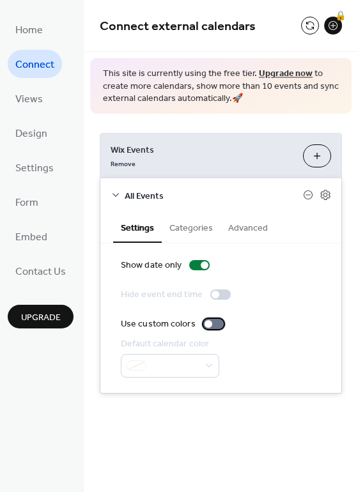
click at [209, 323] on div at bounding box center [213, 324] width 20 height 10
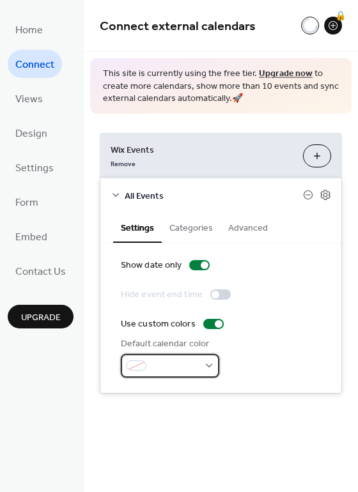
click at [164, 364] on span at bounding box center [174, 366] width 47 height 13
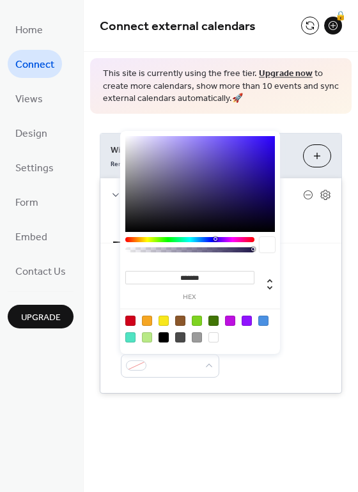
click at [225, 363] on div "Default calendar color" at bounding box center [221, 357] width 200 height 40
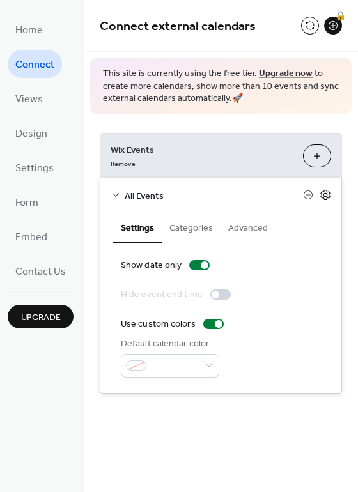
click at [324, 191] on icon at bounding box center [325, 195] width 10 height 10
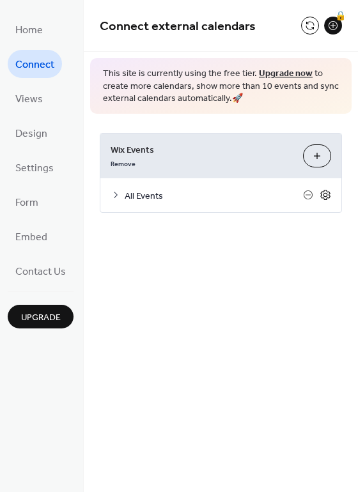
click at [324, 191] on icon at bounding box center [325, 195] width 10 height 10
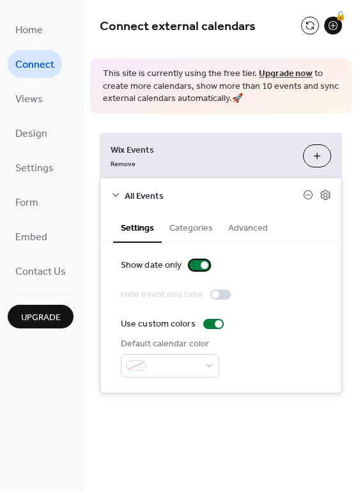
click at [203, 268] on div at bounding box center [205, 265] width 8 height 8
click at [218, 293] on div at bounding box center [220, 294] width 20 height 10
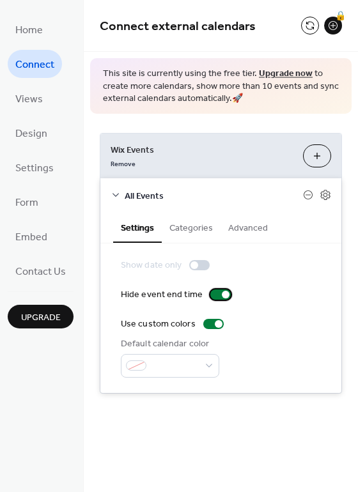
click at [222, 293] on div at bounding box center [226, 295] width 8 height 8
click at [195, 259] on label "Show date only" at bounding box center [168, 265] width 94 height 13
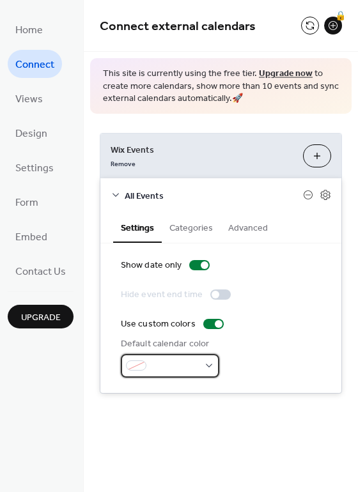
click at [176, 355] on div at bounding box center [170, 366] width 98 height 24
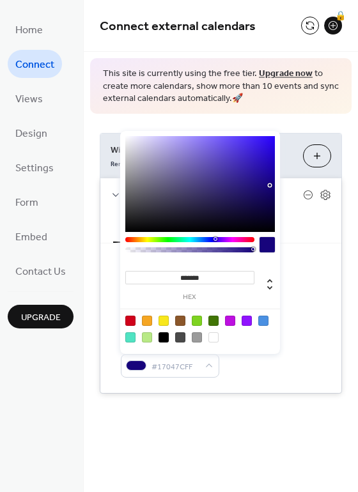
type input "*******"
click at [271, 185] on div at bounding box center [199, 184] width 149 height 96
click at [323, 346] on div "Show date only Hide event end time Use custom colors Default calendar color #16…" at bounding box center [220, 317] width 241 height 149
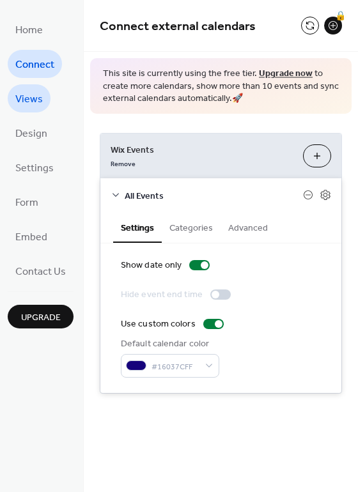
click at [31, 93] on span "Views" at bounding box center [28, 99] width 27 height 20
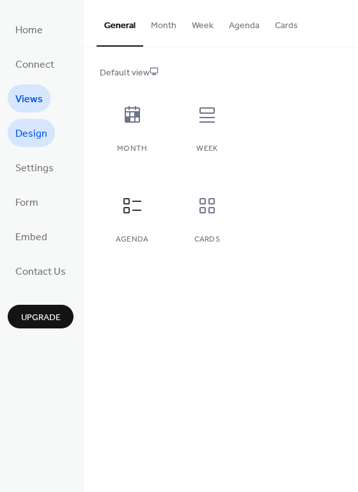
click at [22, 129] on span "Design" at bounding box center [31, 134] width 32 height 20
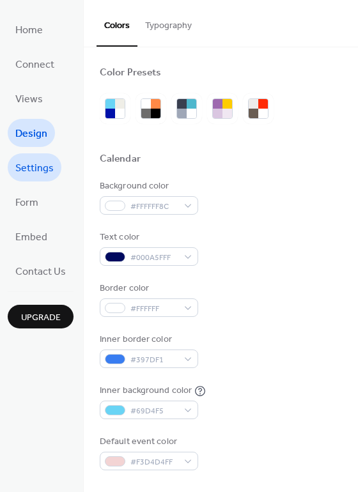
click at [21, 175] on span "Settings" at bounding box center [34, 168] width 38 height 20
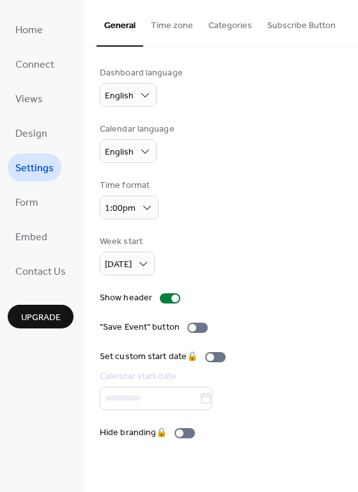
click at [172, 22] on button "Time zone" at bounding box center [171, 22] width 57 height 45
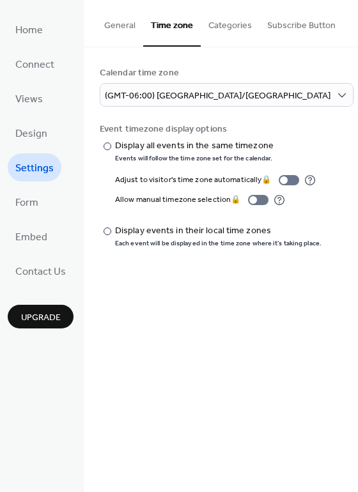
click at [227, 20] on button "Categories" at bounding box center [230, 22] width 59 height 45
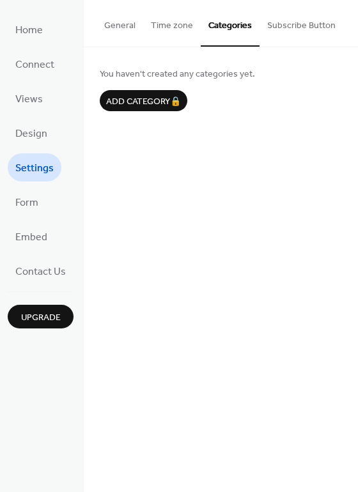
click at [280, 20] on button "Subscribe Button" at bounding box center [301, 22] width 84 height 45
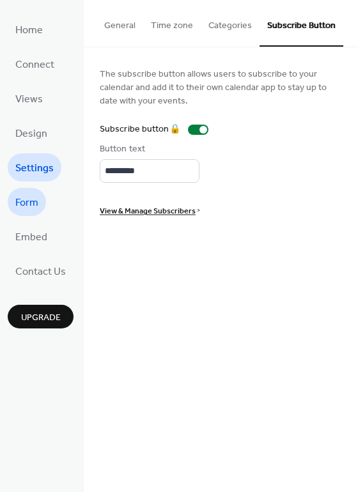
click at [33, 202] on span "Form" at bounding box center [26, 203] width 23 height 20
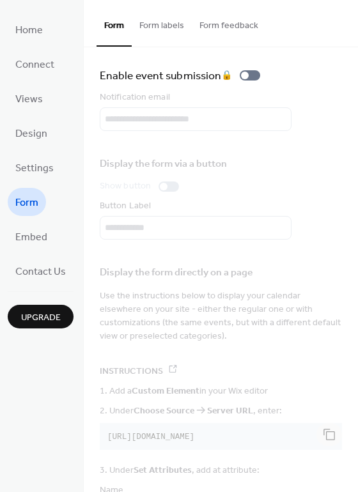
click at [179, 26] on button "Form labels" at bounding box center [162, 22] width 60 height 45
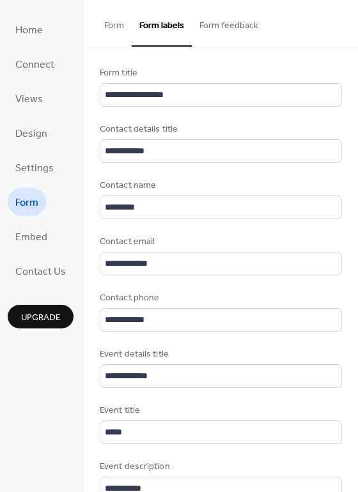
click at [216, 15] on button "Form feedback" at bounding box center [229, 22] width 74 height 45
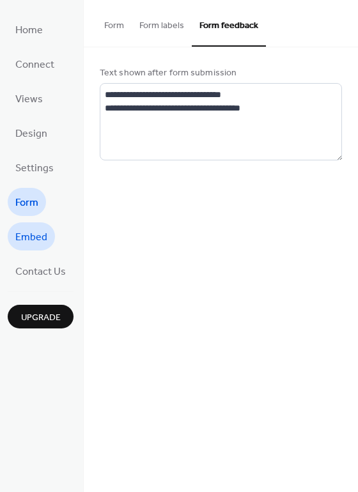
click at [21, 240] on span "Embed" at bounding box center [31, 237] width 32 height 20
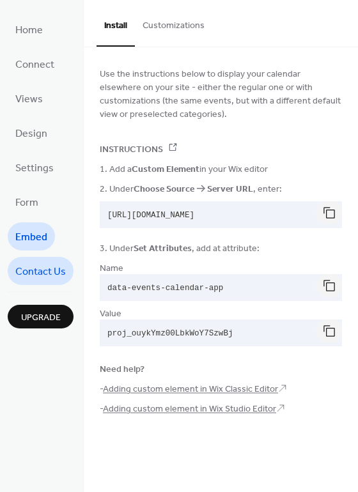
click at [31, 273] on span "Contact Us" at bounding box center [40, 272] width 50 height 20
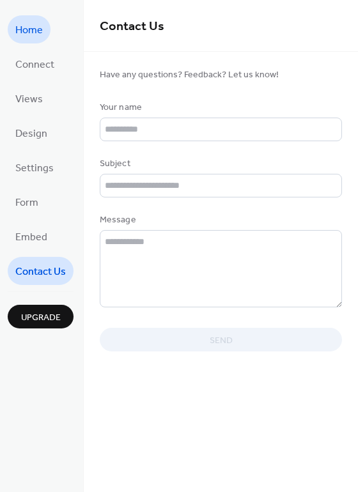
click at [22, 19] on link "Home" at bounding box center [29, 29] width 43 height 28
